Goal: Transaction & Acquisition: Purchase product/service

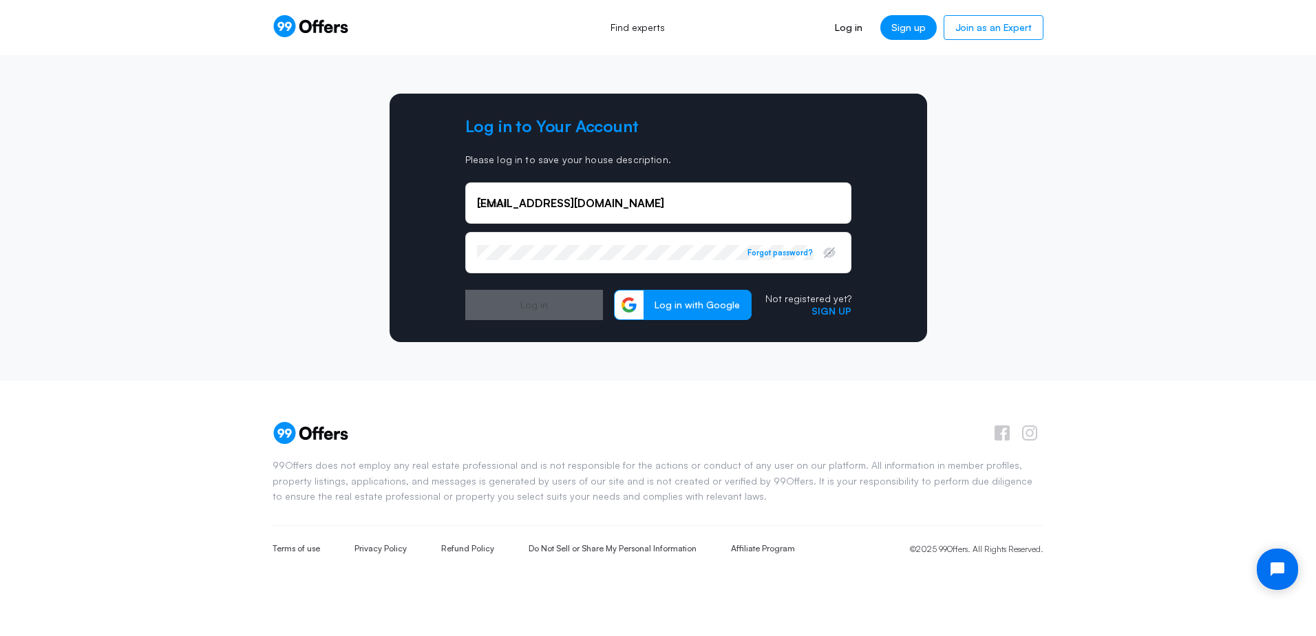
click at [960, 178] on div "Log in to Your Account Please log in to save your house description. [EMAIL_ADD…" at bounding box center [658, 218] width 799 height 249
click at [642, 204] on input "[EMAIL_ADDRESS][DOMAIN_NAME]" at bounding box center [658, 203] width 363 height 15
click at [653, 210] on input "[EMAIL_ADDRESS][DOMAIN_NAME]" at bounding box center [658, 203] width 363 height 15
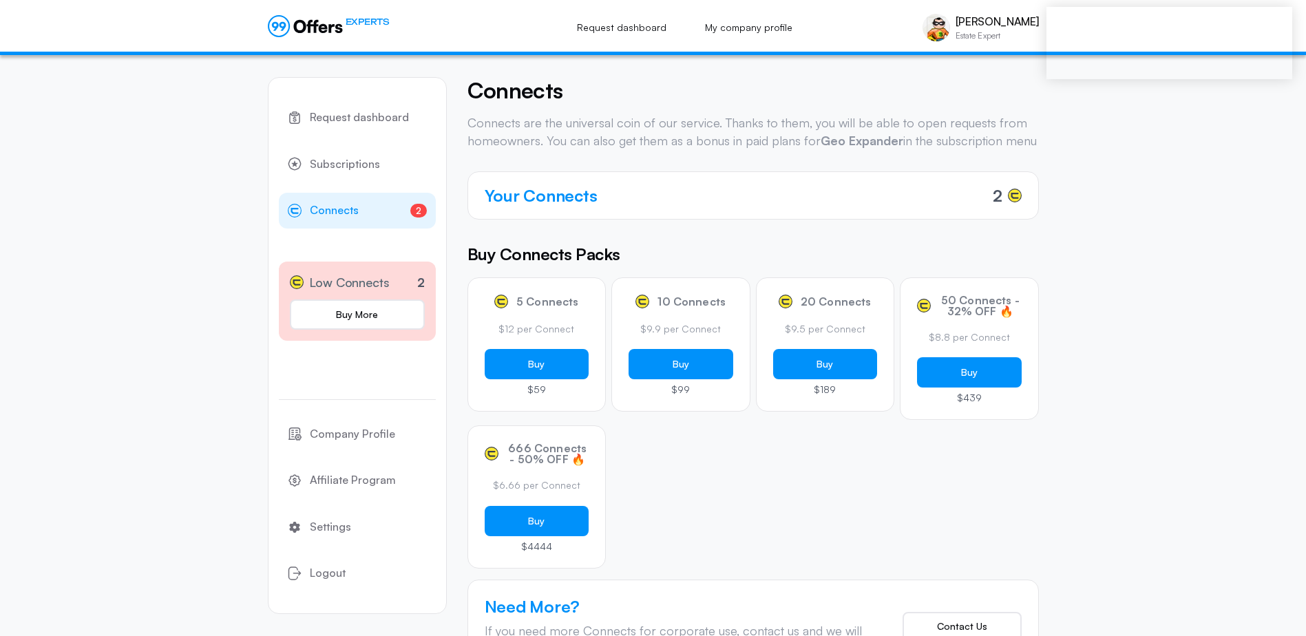
click at [551, 379] on button "Buy" at bounding box center [537, 364] width 105 height 30
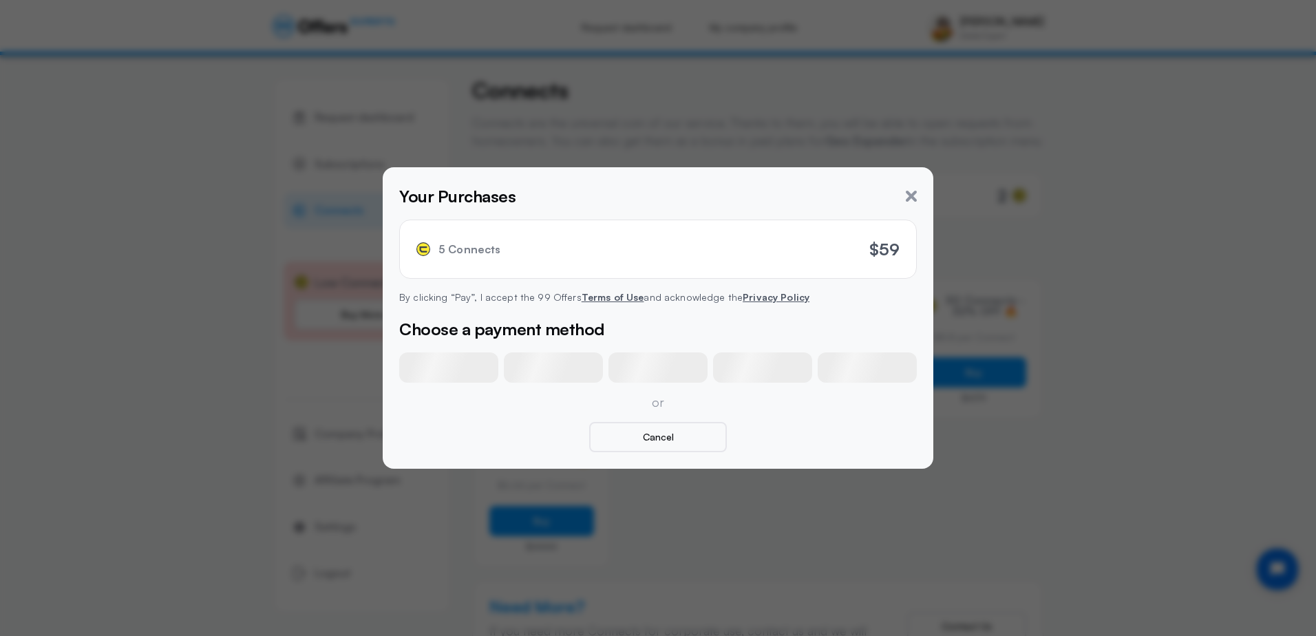
click at [454, 370] on div at bounding box center [448, 368] width 99 height 30
click at [551, 366] on div at bounding box center [553, 368] width 99 height 30
click at [640, 368] on div at bounding box center [658, 368] width 99 height 30
click at [761, 370] on div at bounding box center [762, 368] width 99 height 30
click at [858, 359] on div at bounding box center [867, 368] width 99 height 30
